Goal: Task Accomplishment & Management: Manage account settings

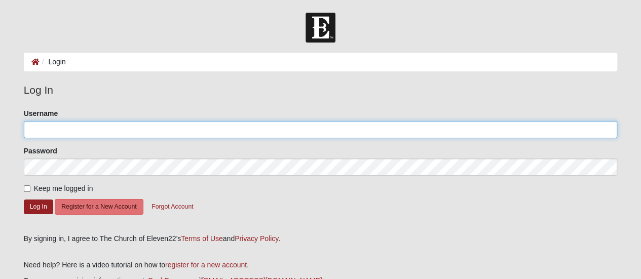
type input "lkdevooght"
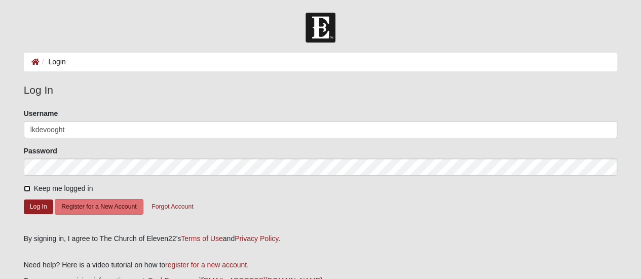
click at [24, 189] on input "Keep me logged in" at bounding box center [27, 189] width 7 height 7
checkbox input "true"
click at [32, 207] on button "Log In" at bounding box center [38, 207] width 29 height 15
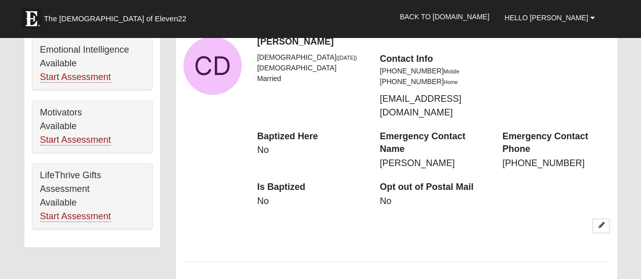
scroll to position [642, 0]
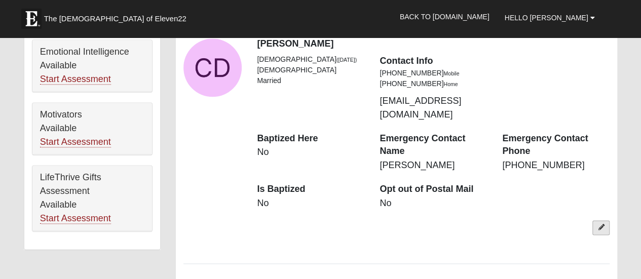
click at [599, 225] on icon at bounding box center [601, 228] width 6 height 6
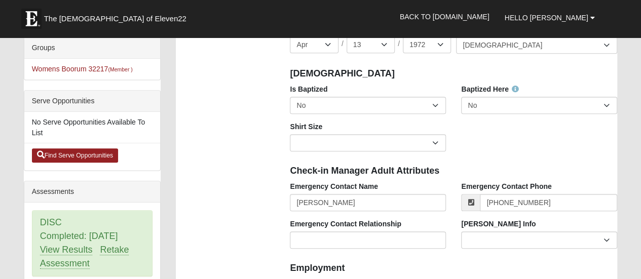
scroll to position [252, 0]
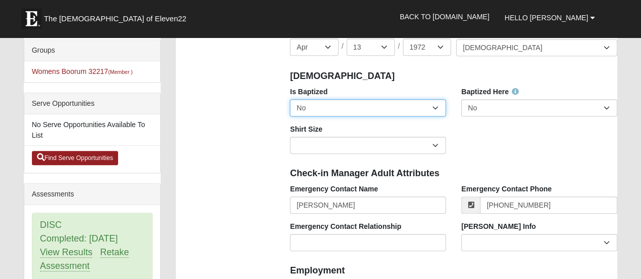
click at [435, 109] on select "No Yes" at bounding box center [368, 107] width 156 height 17
select select "True"
click at [290, 99] on select "No Yes" at bounding box center [368, 107] width 156 height 17
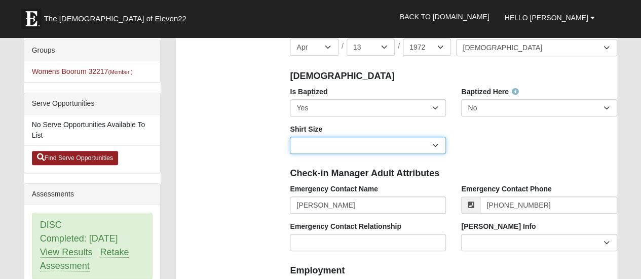
click at [436, 147] on select "Adult Small Adult Medium Adult Large Adult XL Adult XXL Adult 3XL Adult 4XL You…" at bounding box center [368, 145] width 156 height 17
select select "Adult Large"
click at [290, 137] on select "Adult Small Adult Medium Adult Large Adult XL Adult XXL Adult 3XL Adult 4XL You…" at bounding box center [368, 145] width 156 height 17
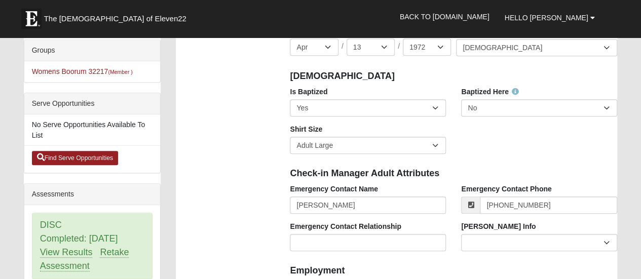
click at [560, 163] on div "Check-in Manager Adult Attributes" at bounding box center [453, 173] width 343 height 22
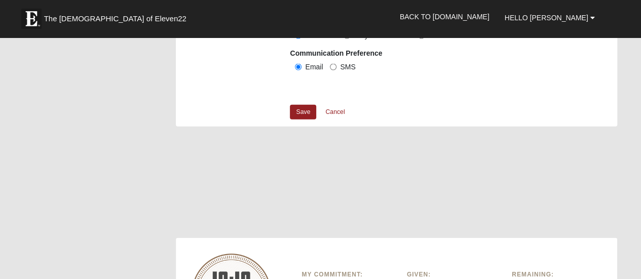
scroll to position [1139, 0]
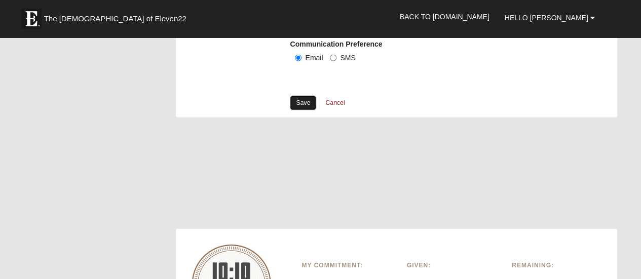
click at [302, 103] on link "Save" at bounding box center [303, 103] width 26 height 15
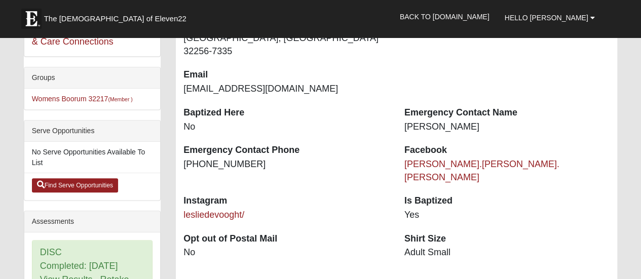
scroll to position [276, 0]
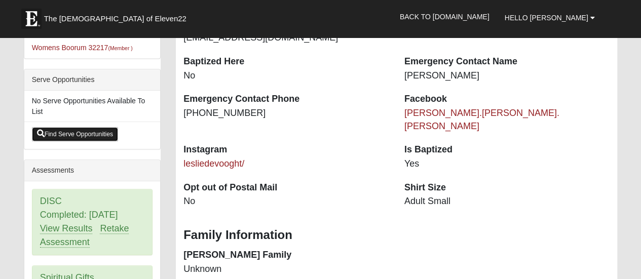
click at [102, 130] on link "Find Serve Opportunities" at bounding box center [75, 134] width 87 height 14
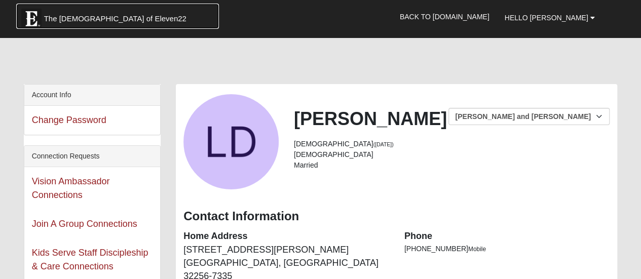
click at [85, 14] on span "The [DEMOGRAPHIC_DATA] of Eleven22" at bounding box center [115, 19] width 142 height 10
